Goal: Navigation & Orientation: Find specific page/section

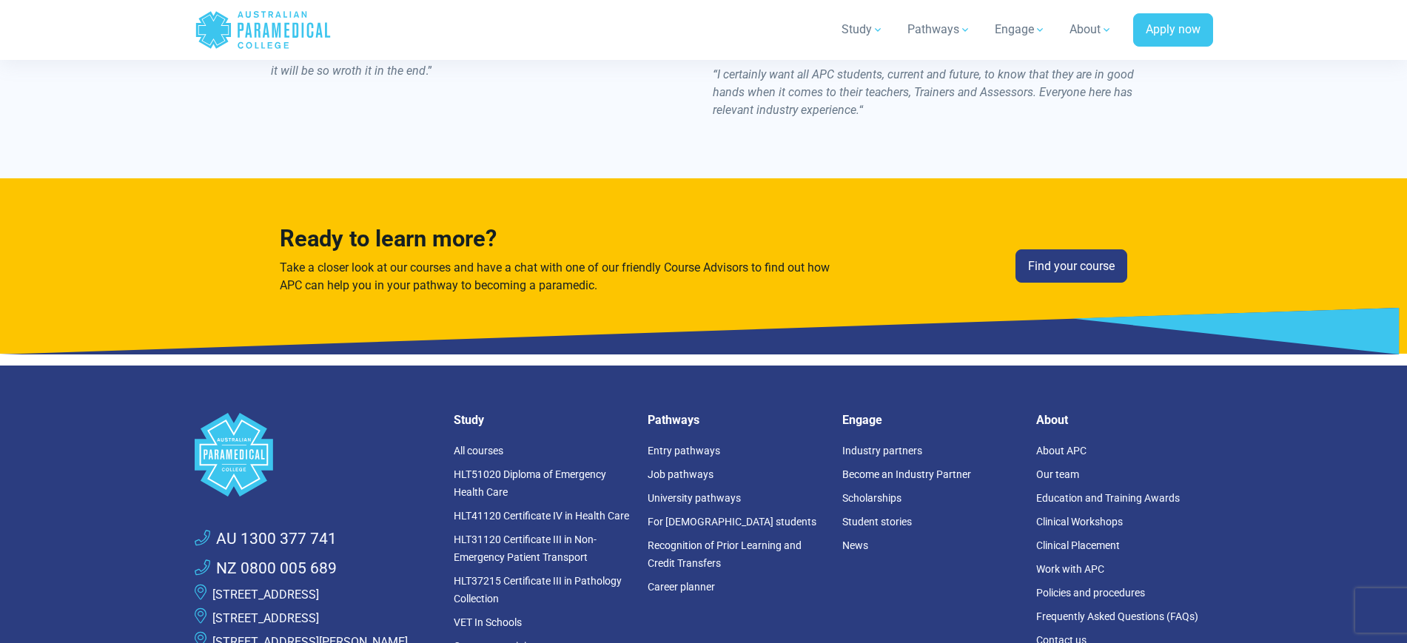
scroll to position [2314, 0]
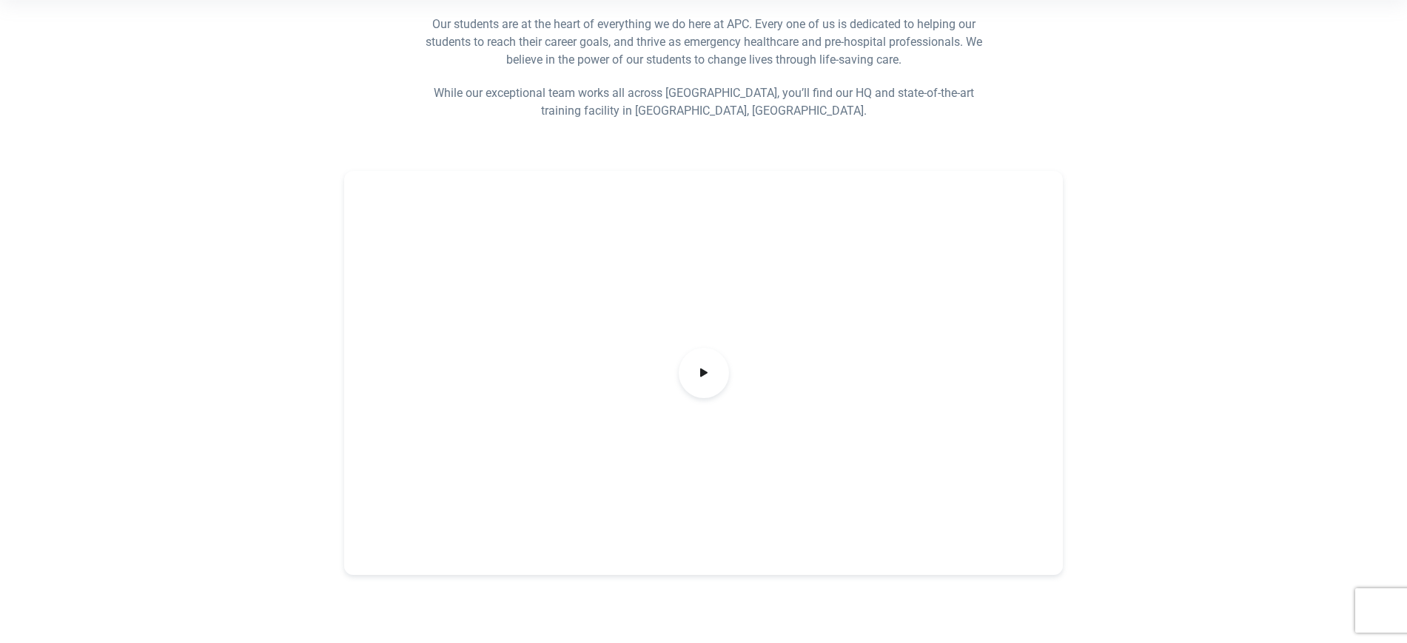
scroll to position [370, 0]
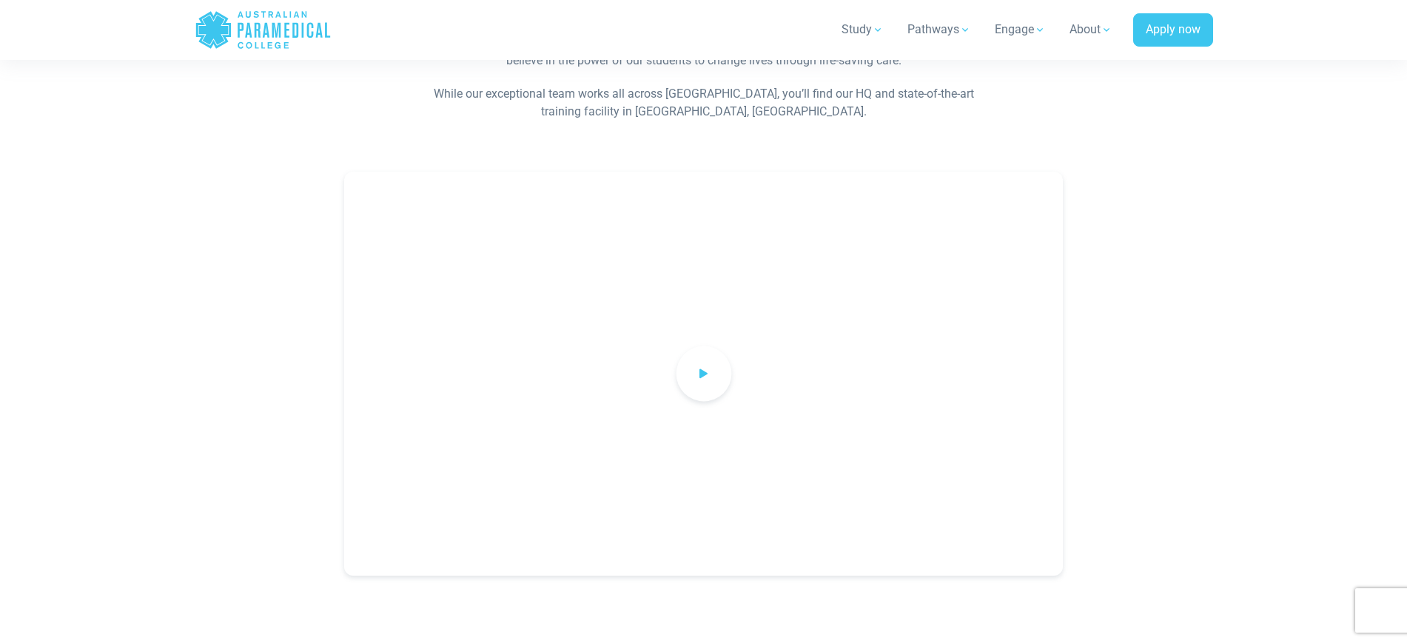
scroll to position [370, 0]
click at [705, 367] on icon at bounding box center [704, 374] width 16 height 24
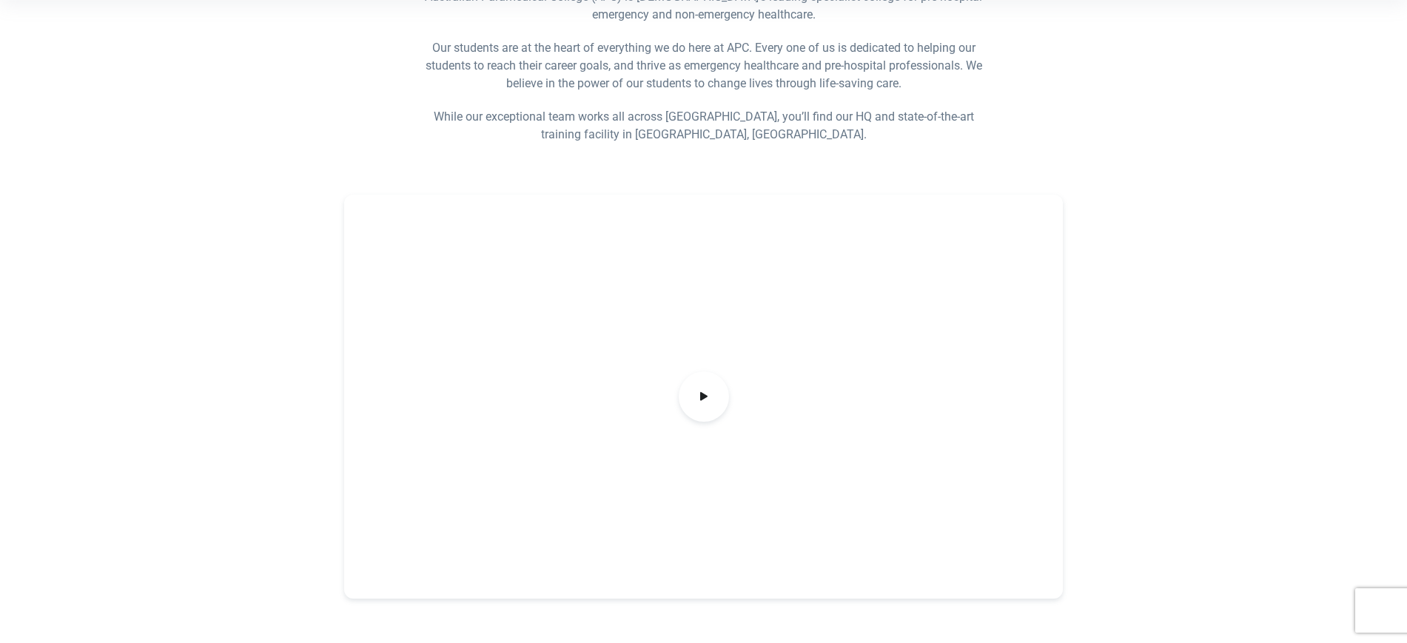
scroll to position [185, 0]
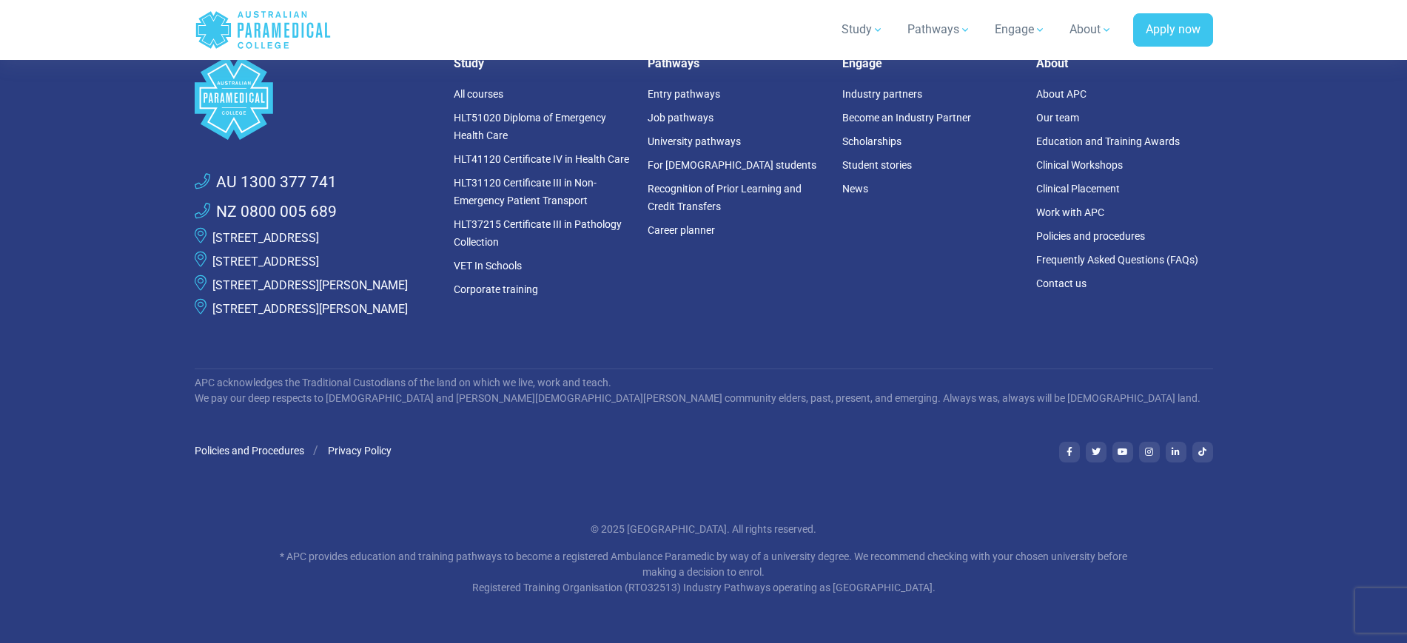
scroll to position [2865, 0]
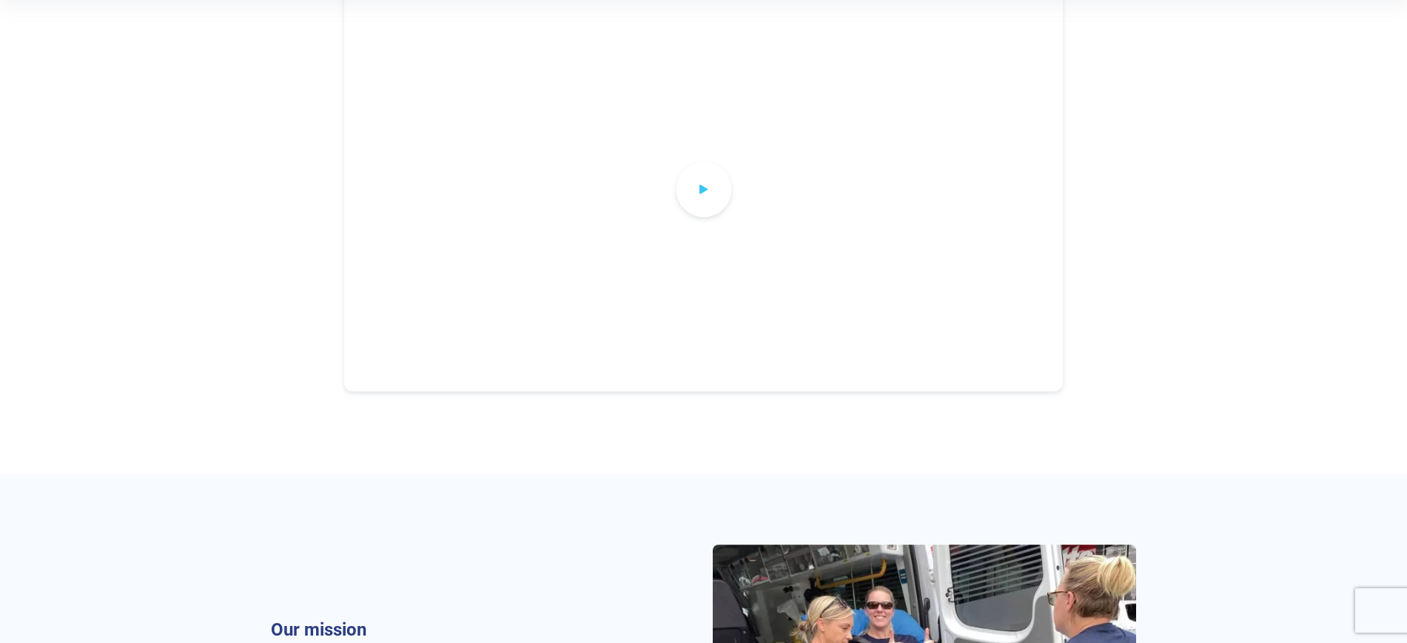
click at [711, 199] on icon at bounding box center [704, 189] width 16 height 24
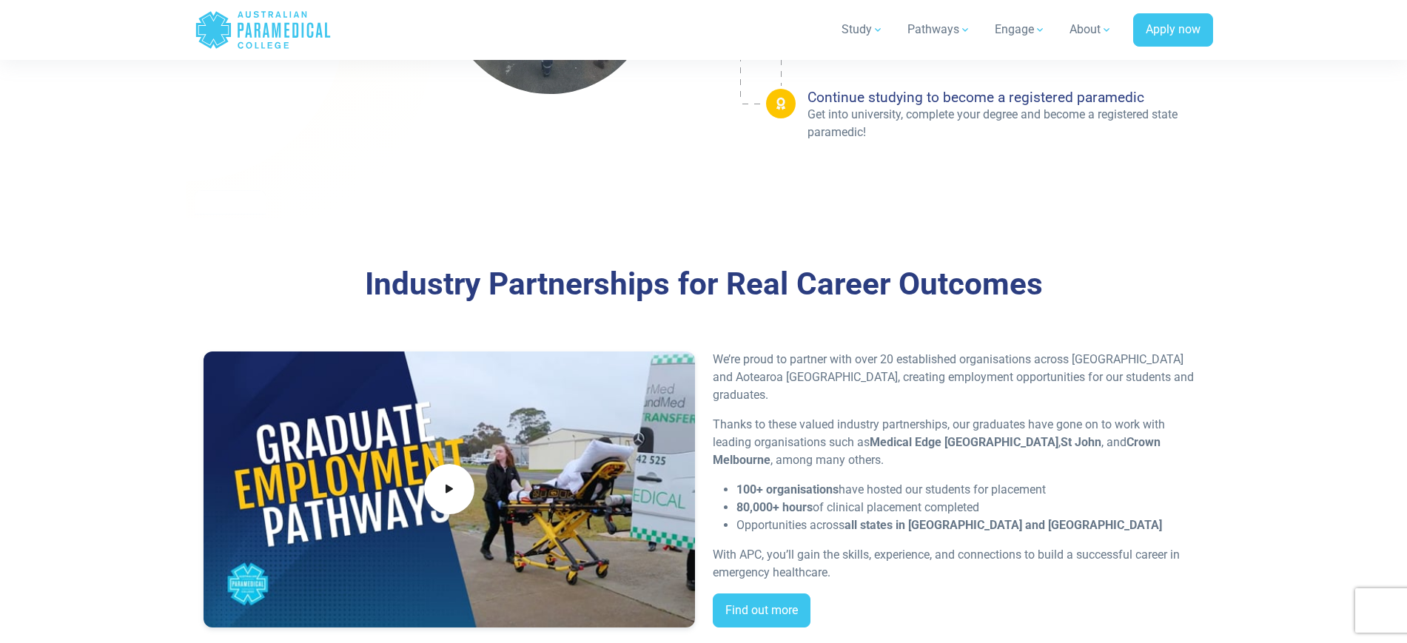
scroll to position [3054, 0]
